Goal: Find specific page/section: Find specific page/section

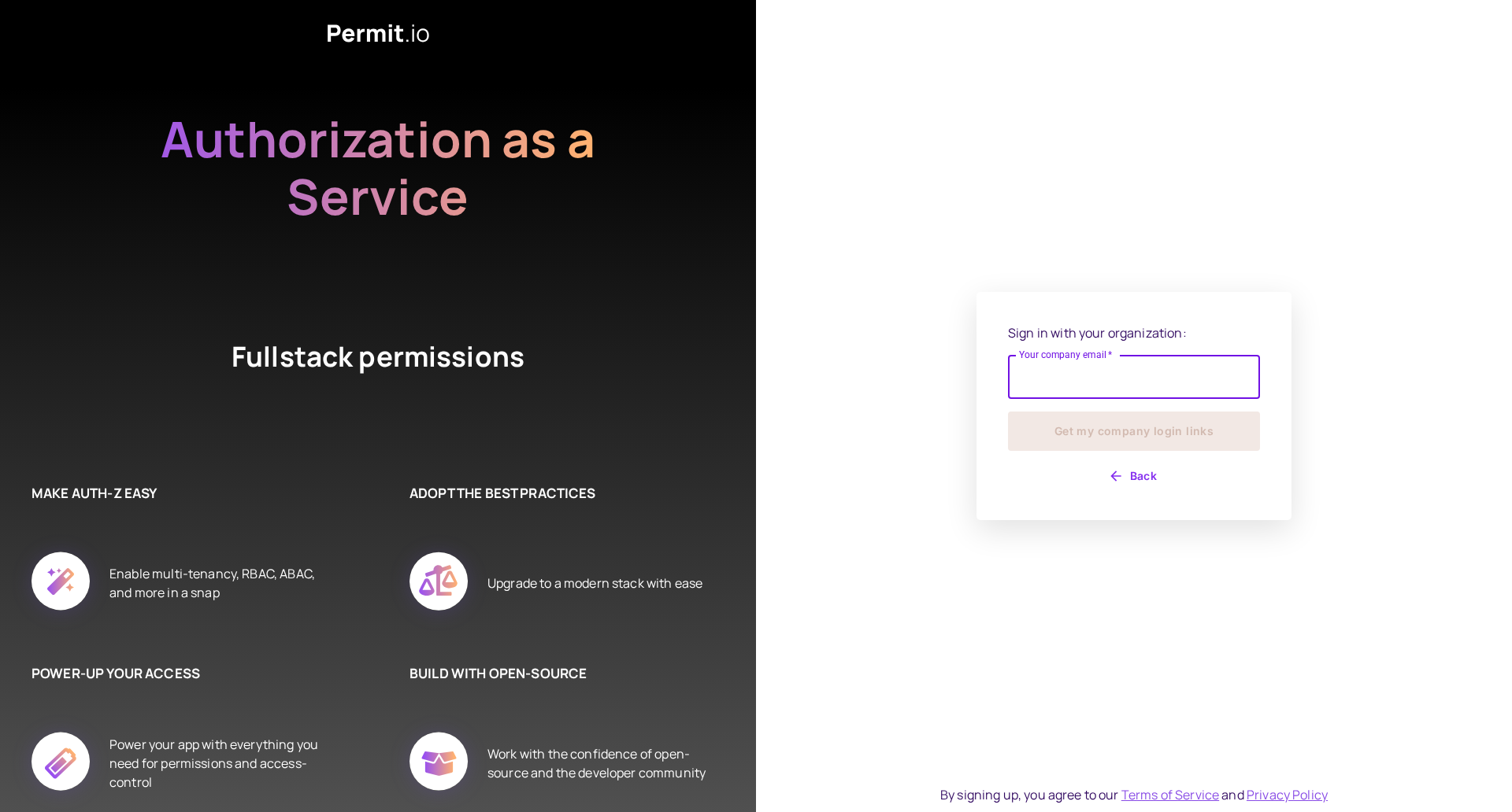
click at [1170, 371] on input "Your company email   *" at bounding box center [1133, 377] width 252 height 44
type input "**********"
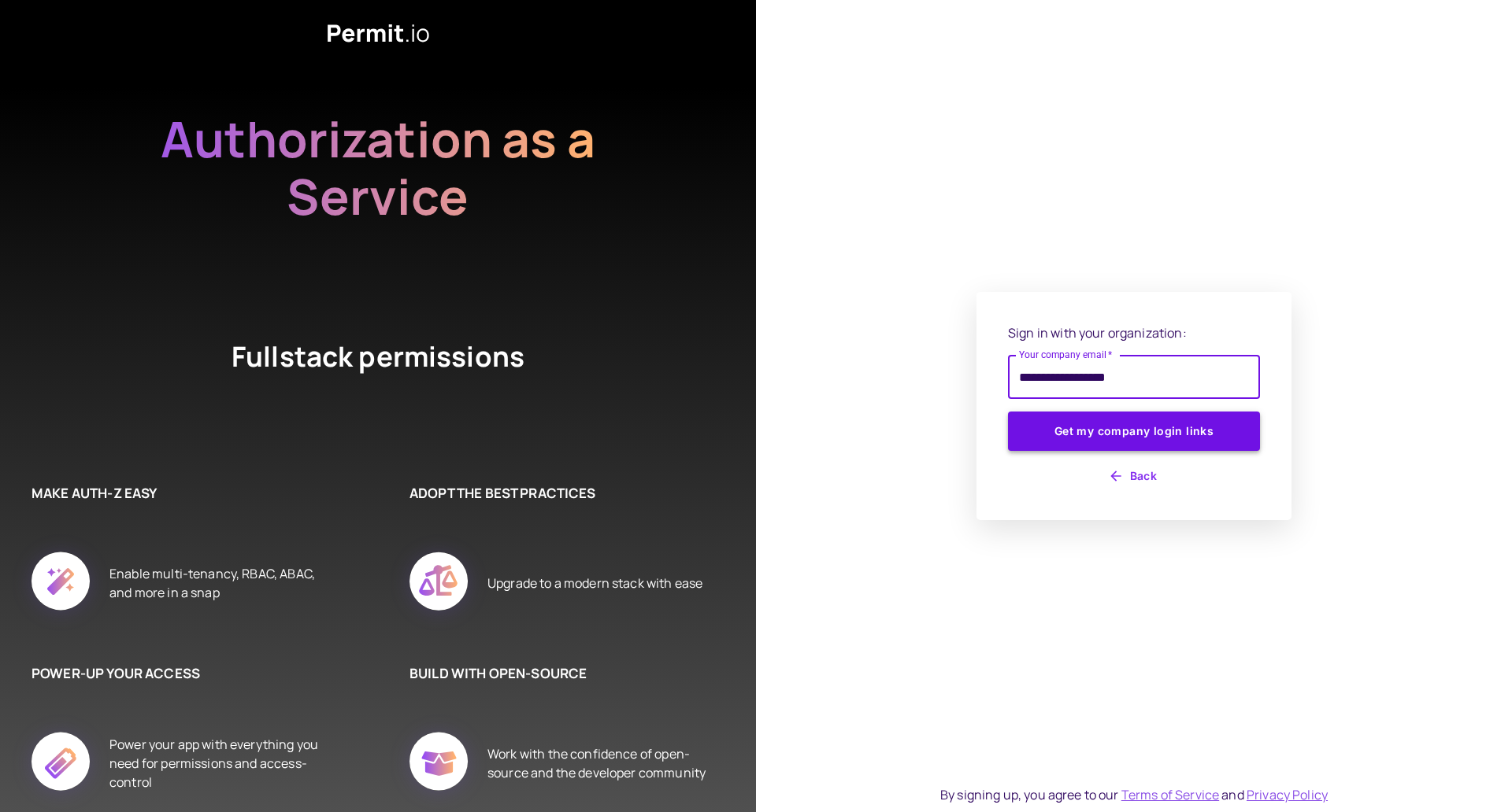
click at [1127, 438] on button "Get my company login links" at bounding box center [1133, 431] width 252 height 40
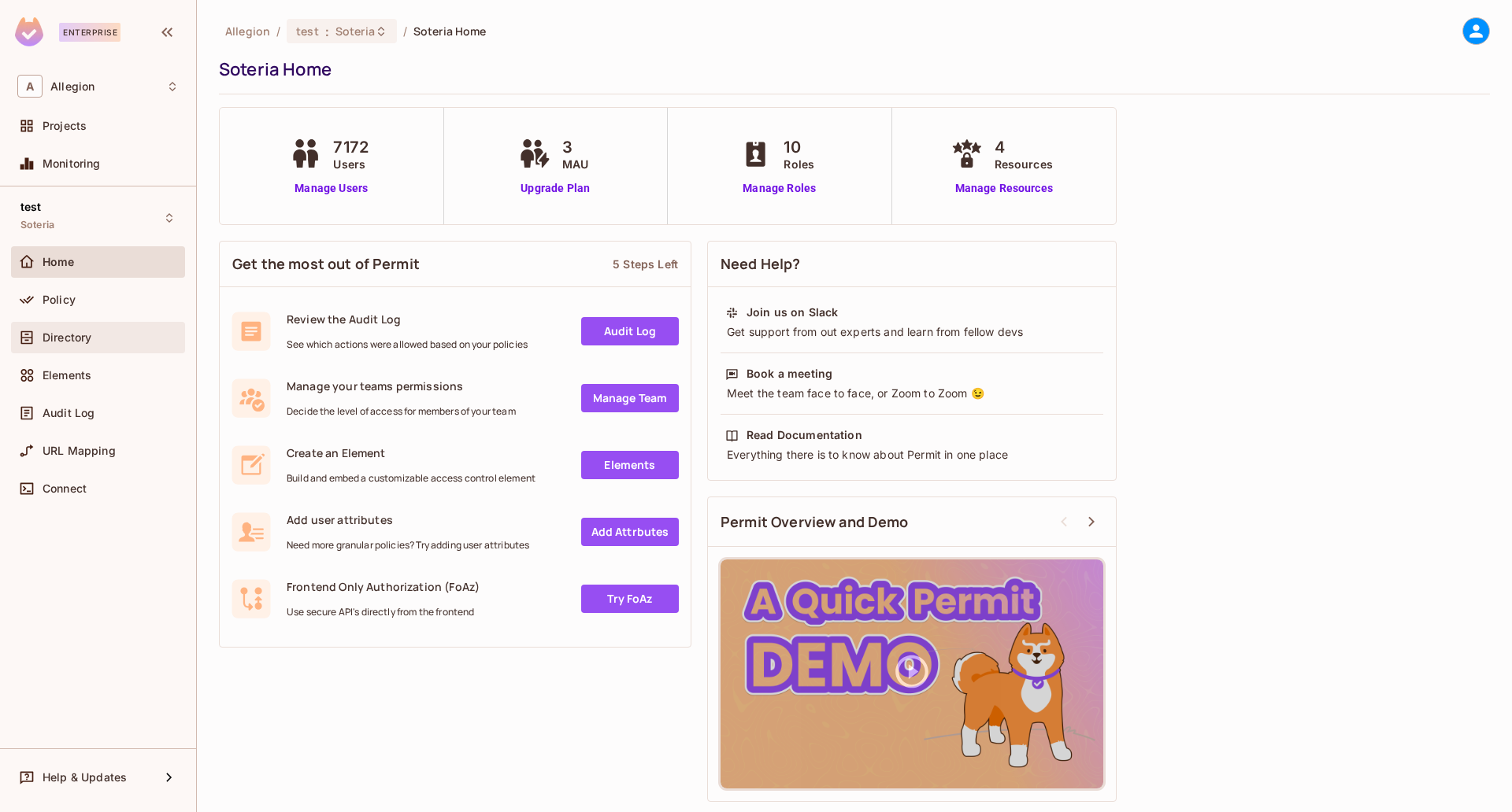
click at [150, 329] on div "Directory" at bounding box center [98, 337] width 161 height 19
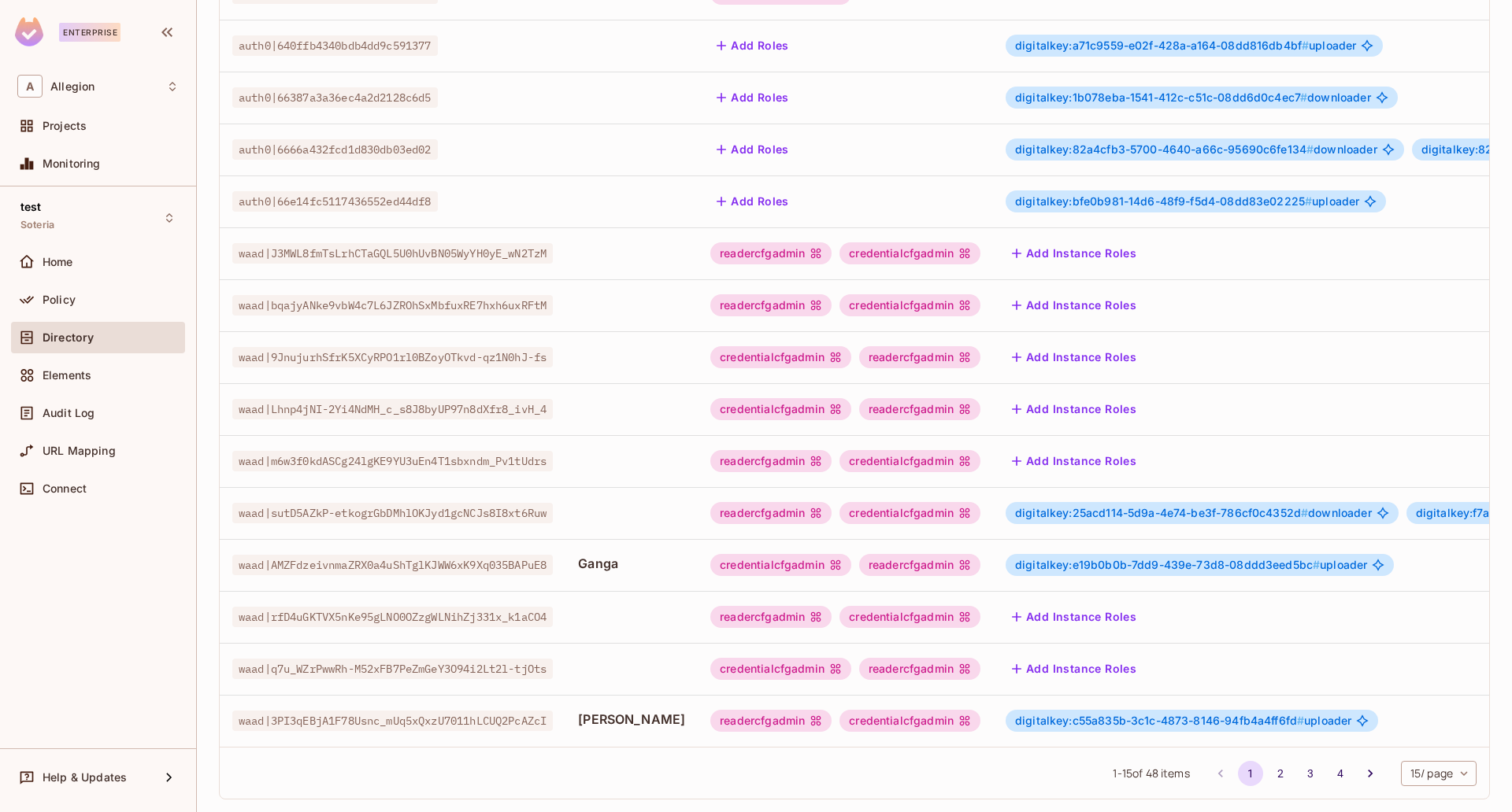
scroll to position [271, 0]
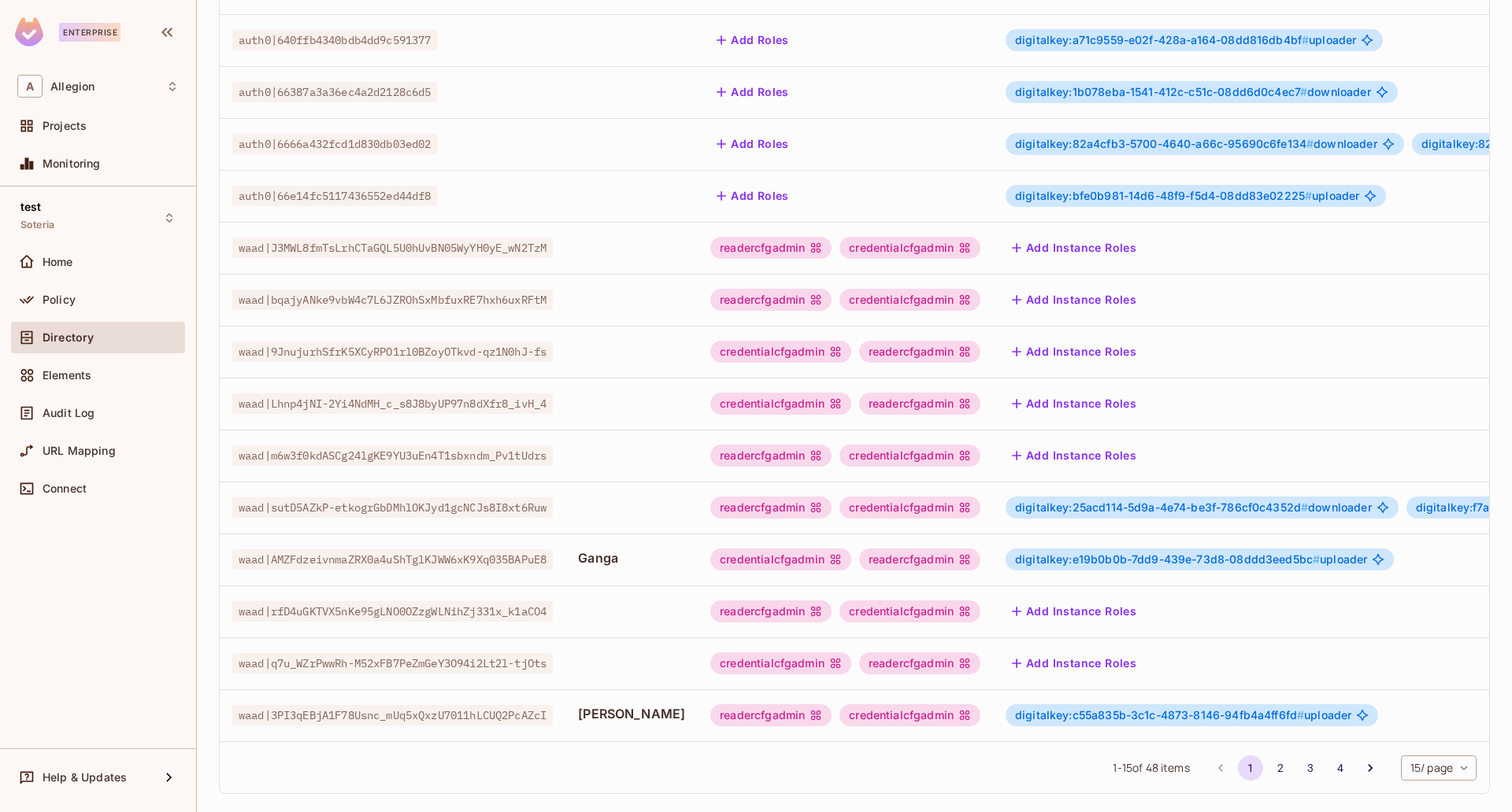
click at [1058, 721] on span "digitalkey:c55a835b-3c1c-4873-8146-94fb4a4ff6fd #" at bounding box center [1159, 715] width 289 height 13
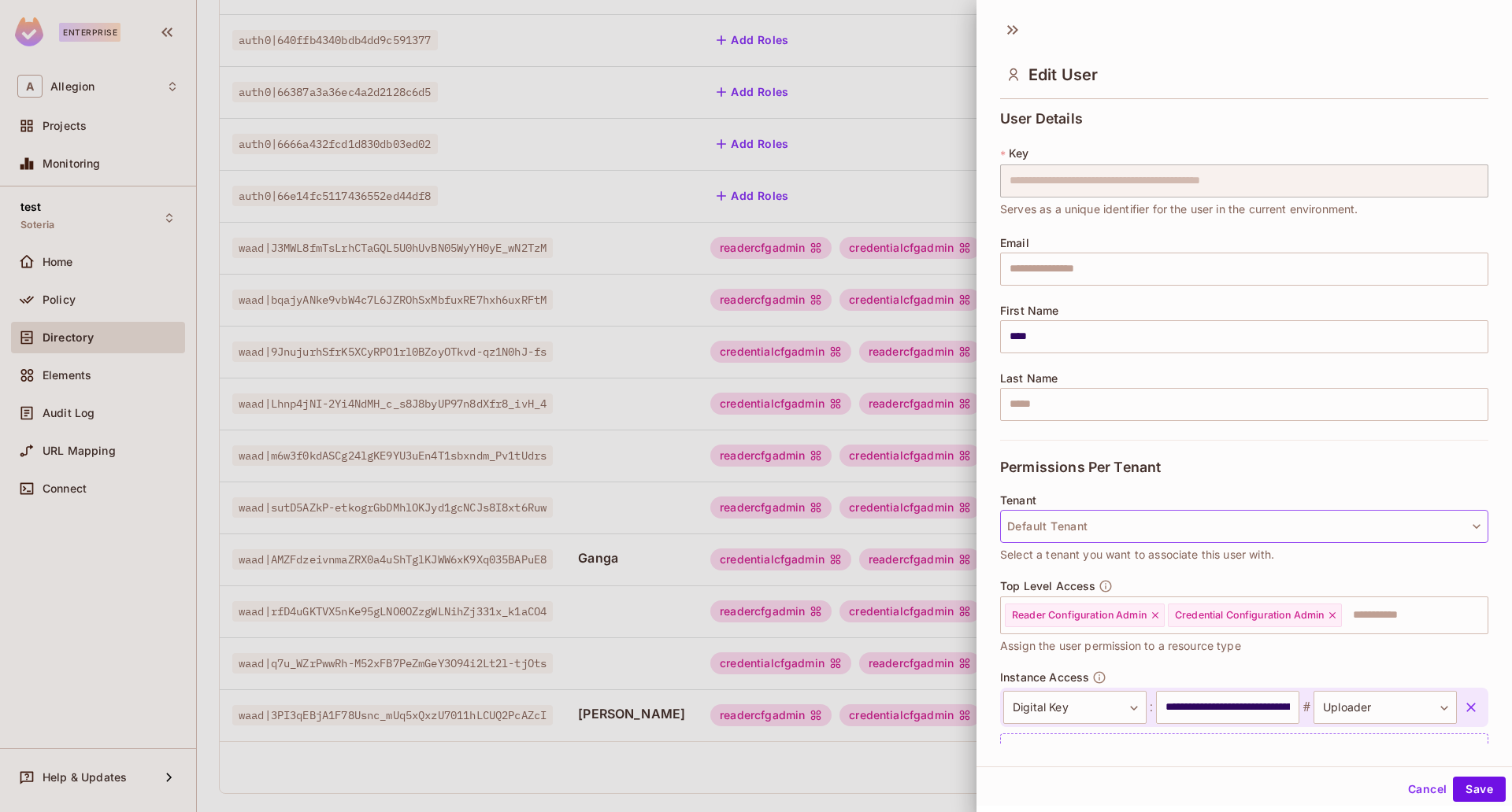
scroll to position [71, 0]
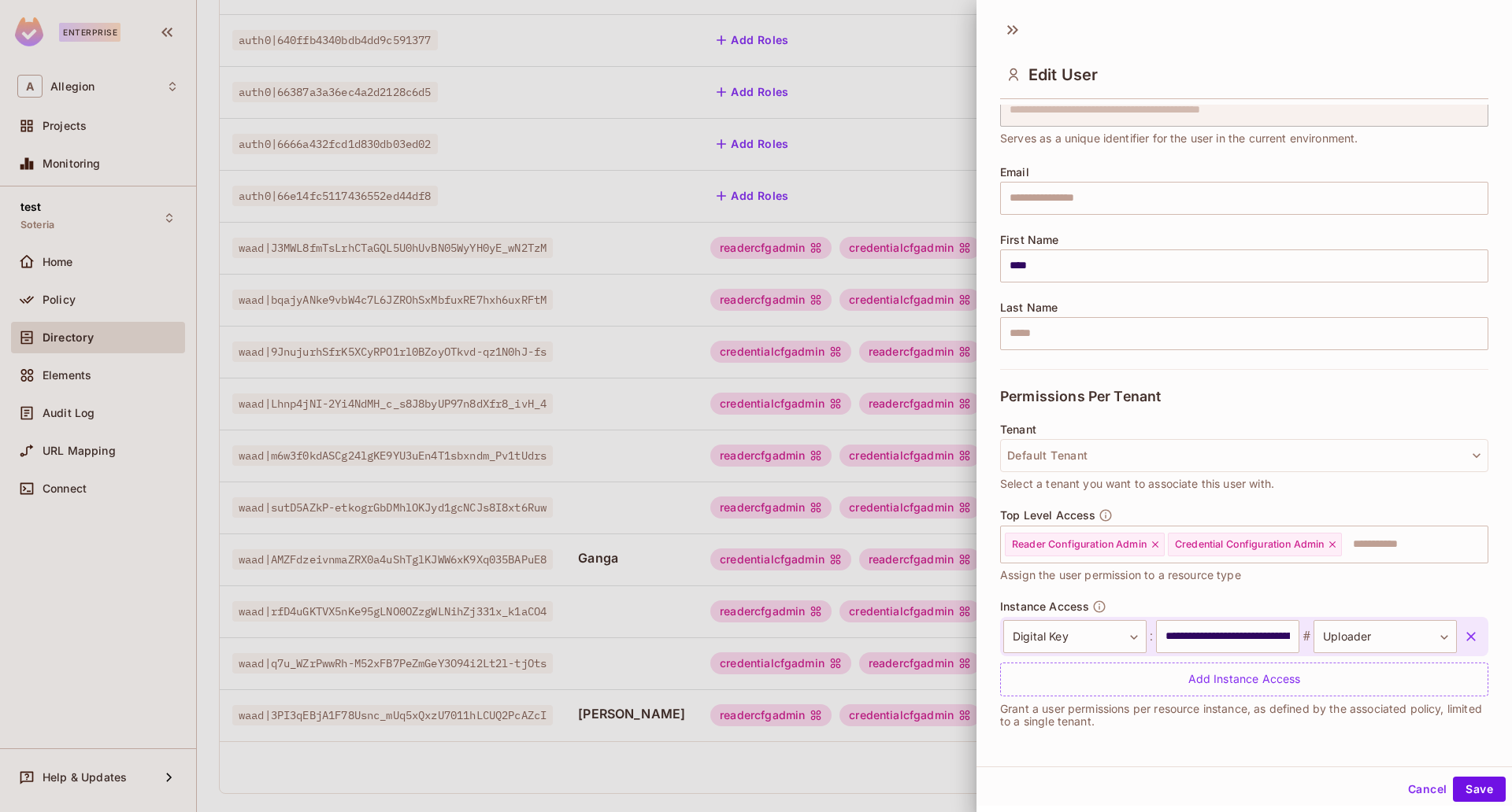
click at [119, 303] on div at bounding box center [756, 406] width 1512 height 812
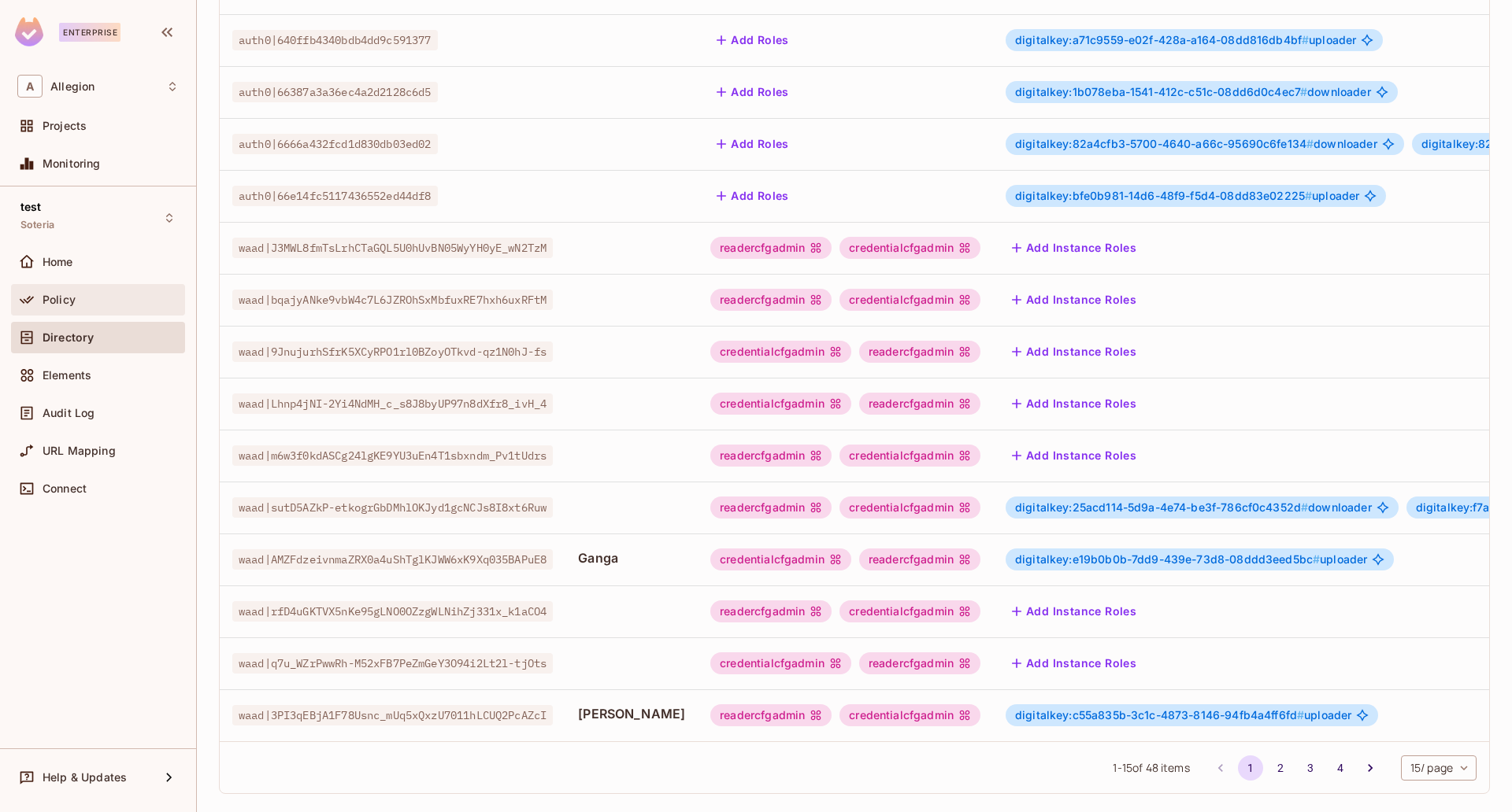
click at [88, 304] on div "Policy" at bounding box center [111, 300] width 136 height 12
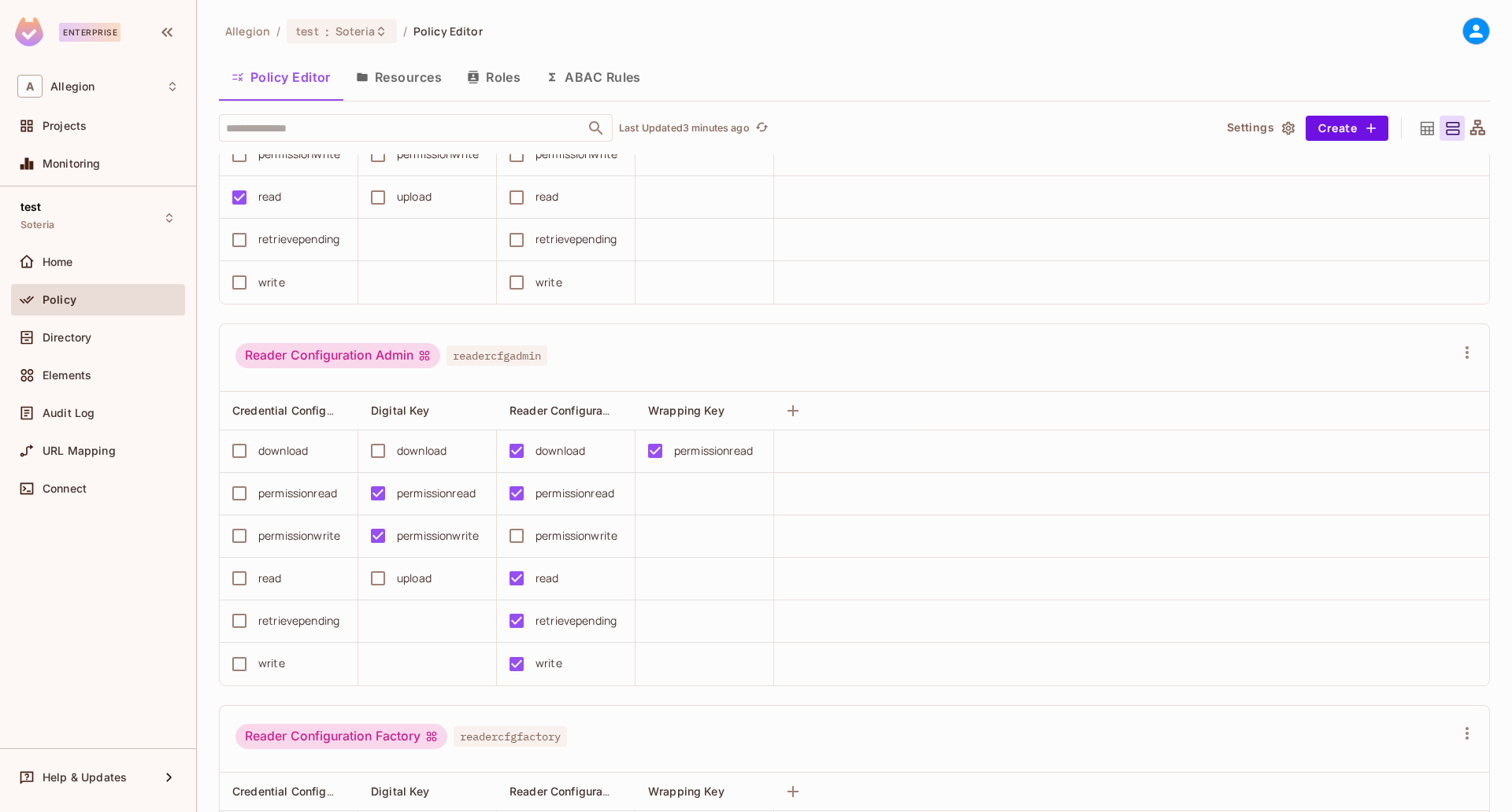
scroll to position [1358, 0]
